Goal: Task Accomplishment & Management: Use online tool/utility

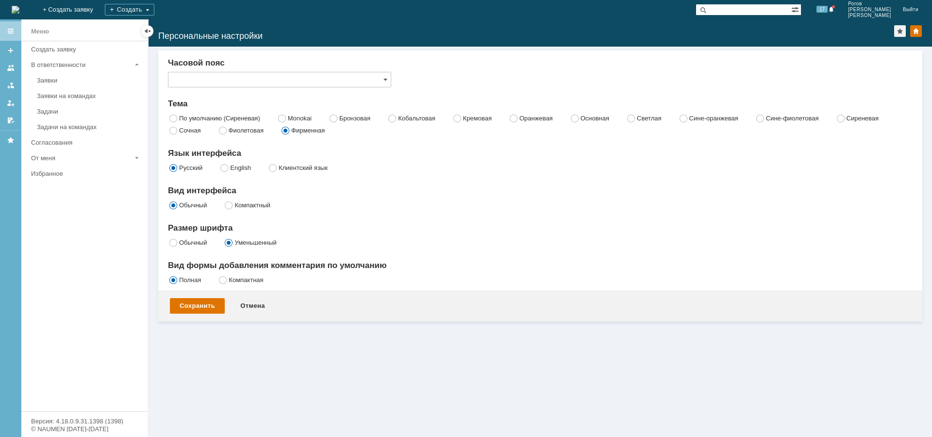
type input "Самара"
click at [76, 110] on div "Задачи" at bounding box center [89, 111] width 105 height 7
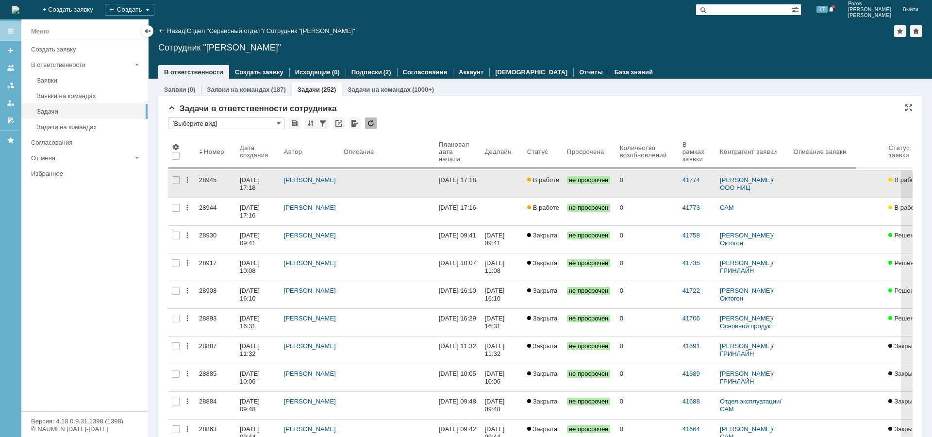
click at [200, 181] on div "28945" at bounding box center [215, 180] width 33 height 8
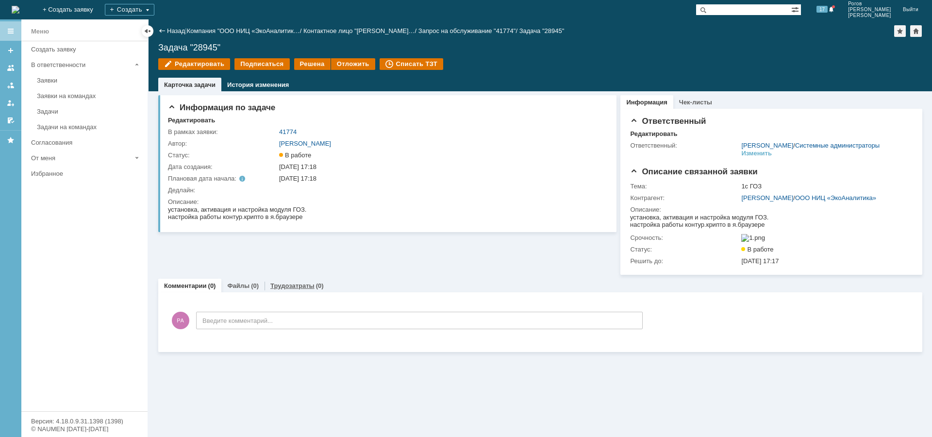
click at [298, 293] on div "Трудозатраты (0)" at bounding box center [297, 286] width 65 height 14
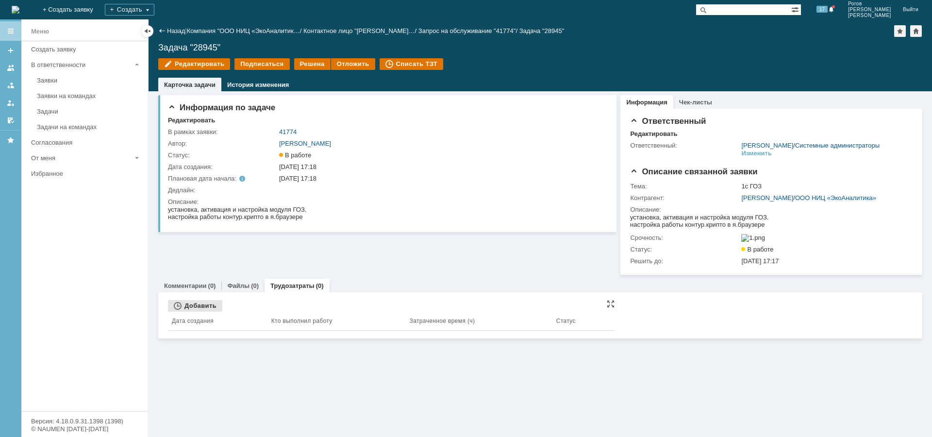
click at [196, 312] on div "Добавить" at bounding box center [195, 306] width 54 height 12
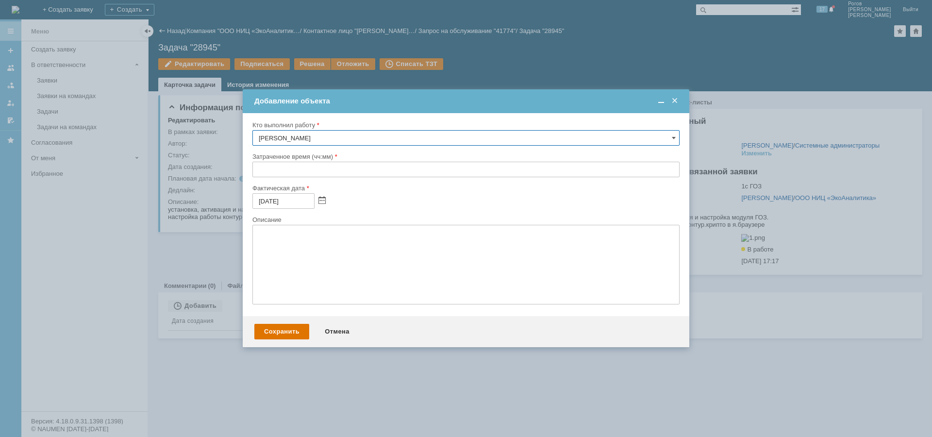
click at [334, 168] on input "text" at bounding box center [465, 170] width 427 height 16
type input "02:30"
click at [282, 331] on div "Сохранить" at bounding box center [281, 332] width 55 height 16
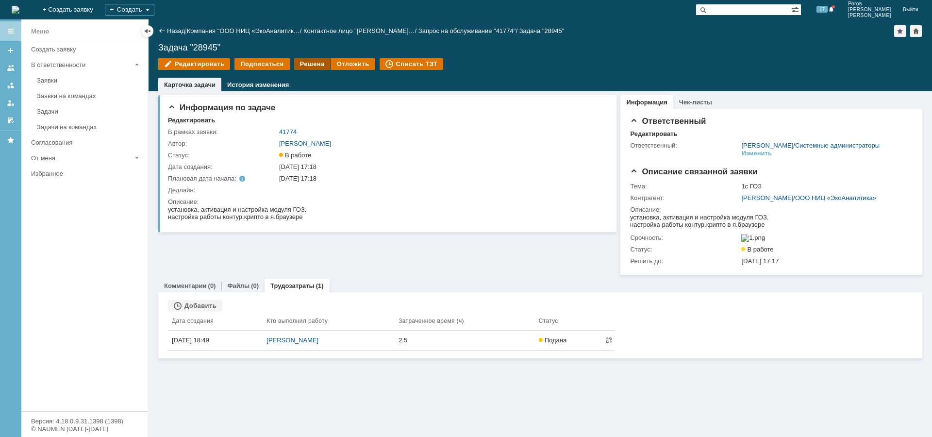
click at [303, 61] on div "Решена" at bounding box center [312, 64] width 36 height 12
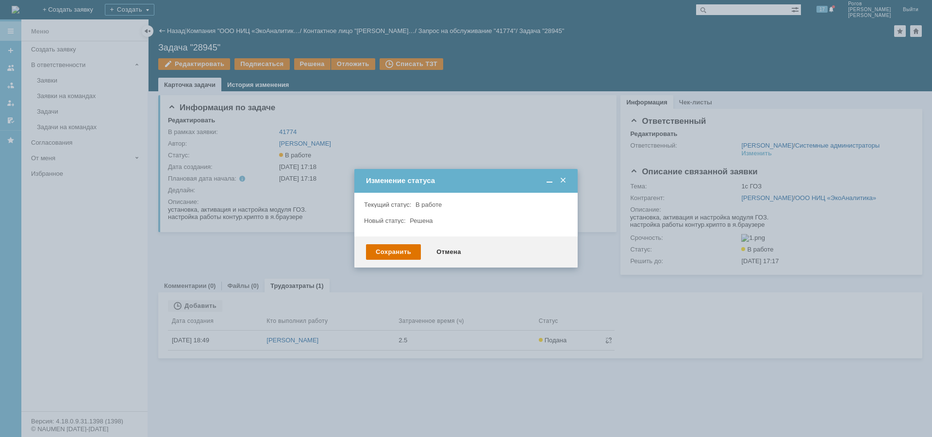
click at [393, 261] on div "Сохранить Отмена" at bounding box center [465, 251] width 223 height 31
click at [397, 252] on div "Сохранить" at bounding box center [393, 252] width 55 height 16
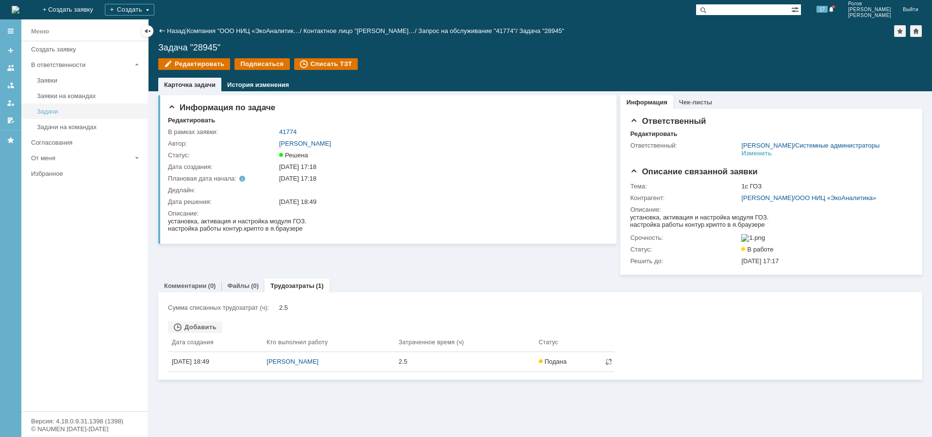
click at [54, 110] on div "Задачи" at bounding box center [89, 111] width 105 height 7
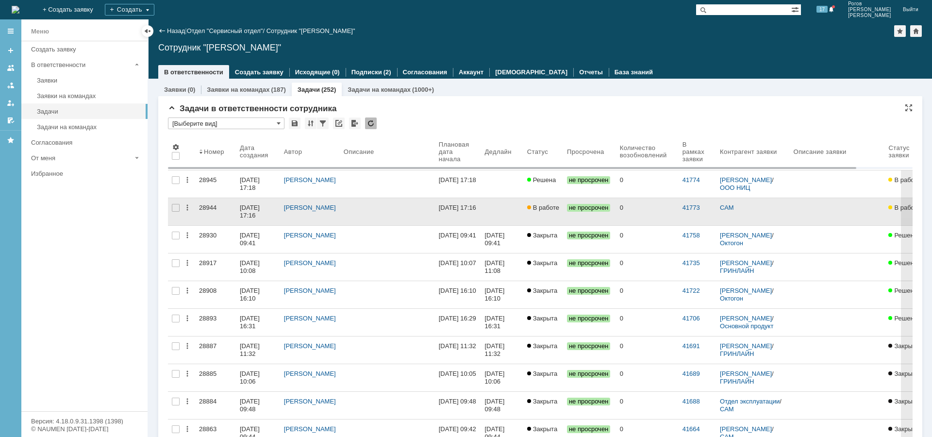
click at [204, 205] on div "28944" at bounding box center [215, 208] width 33 height 8
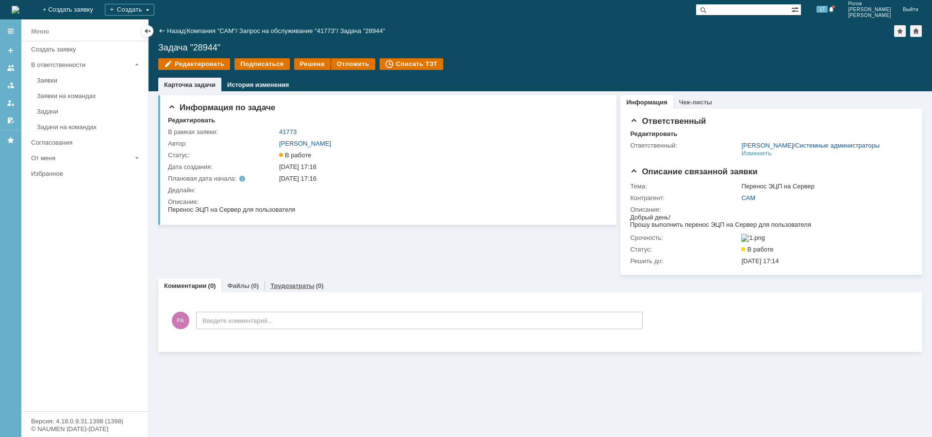
click at [282, 289] on link "Трудозатраты" at bounding box center [292, 285] width 44 height 7
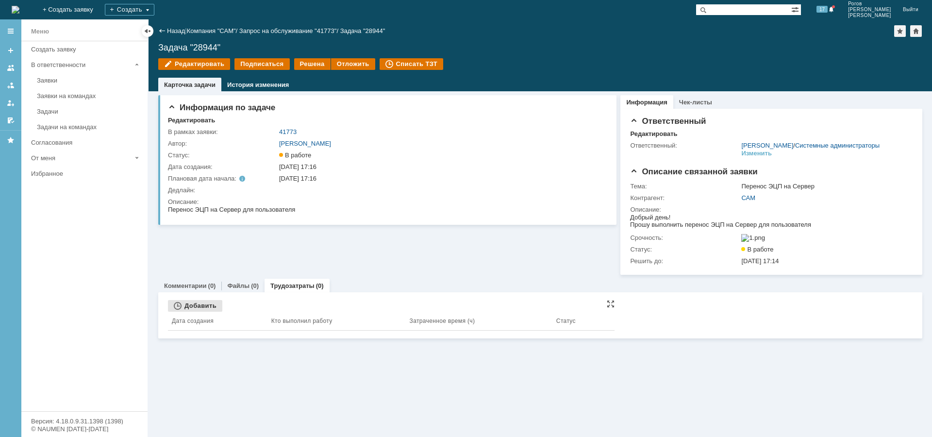
click at [199, 312] on div "Добавить" at bounding box center [195, 306] width 54 height 12
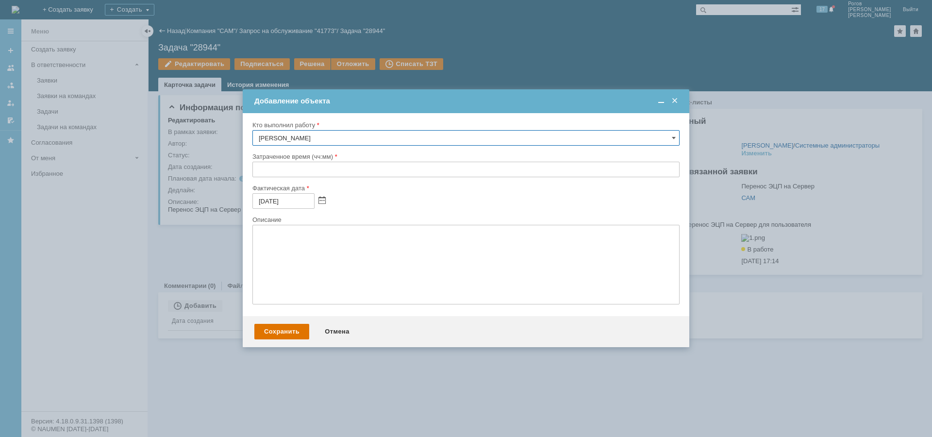
click at [333, 166] on input "text" at bounding box center [465, 170] width 427 height 16
type input "00:30"
click at [276, 330] on div "Сохранить" at bounding box center [281, 332] width 55 height 16
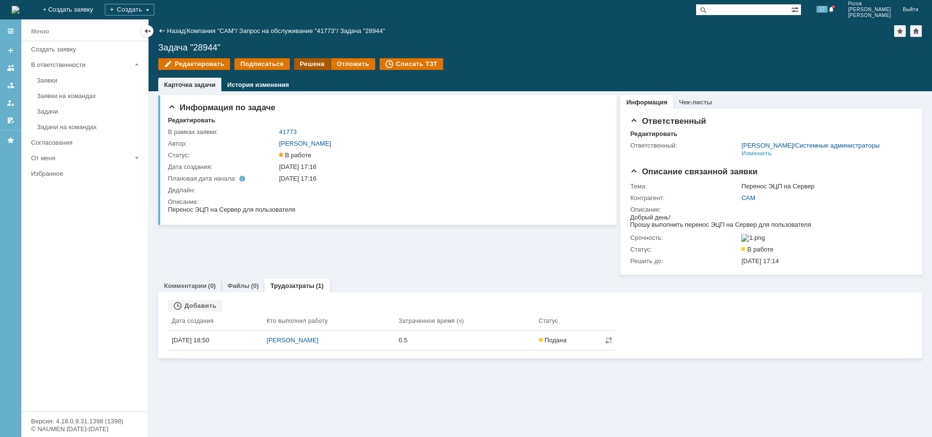
click at [316, 63] on div "Решена" at bounding box center [312, 64] width 36 height 12
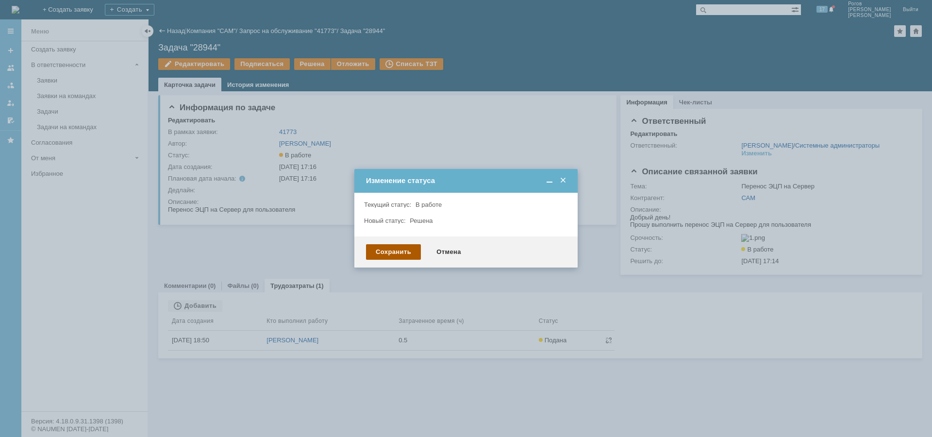
click at [392, 255] on div "Сохранить" at bounding box center [393, 252] width 55 height 16
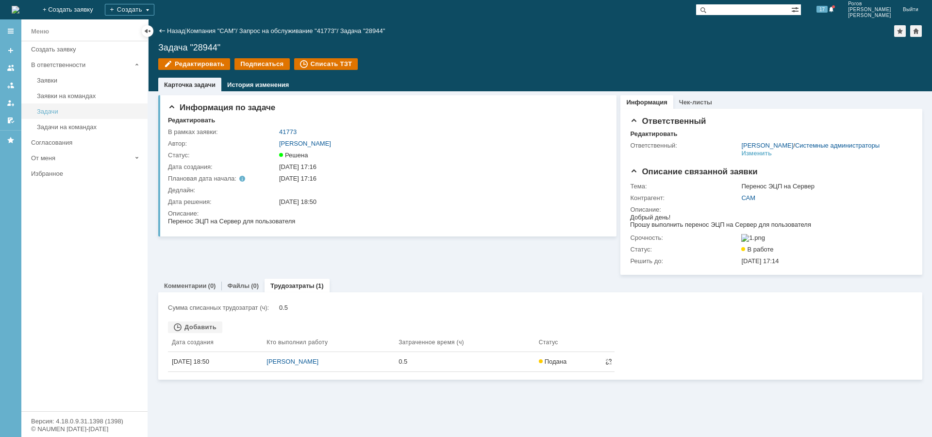
click at [63, 108] on div "Задачи" at bounding box center [89, 111] width 105 height 7
